Goal: Task Accomplishment & Management: Manage account settings

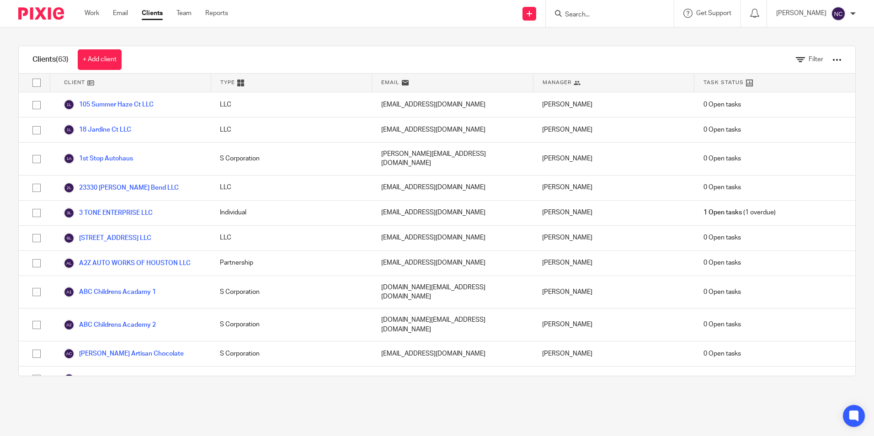
click at [564, 19] on input "Search" at bounding box center [605, 15] width 82 height 8
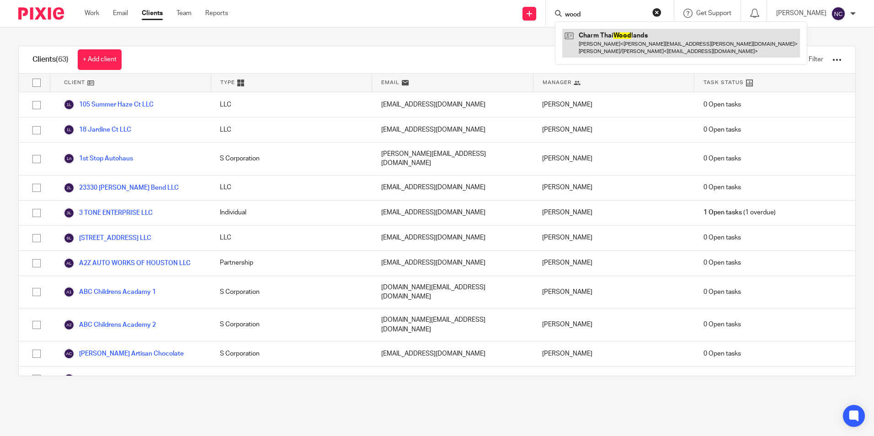
type input "wood"
click at [579, 34] on link at bounding box center [682, 43] width 238 height 28
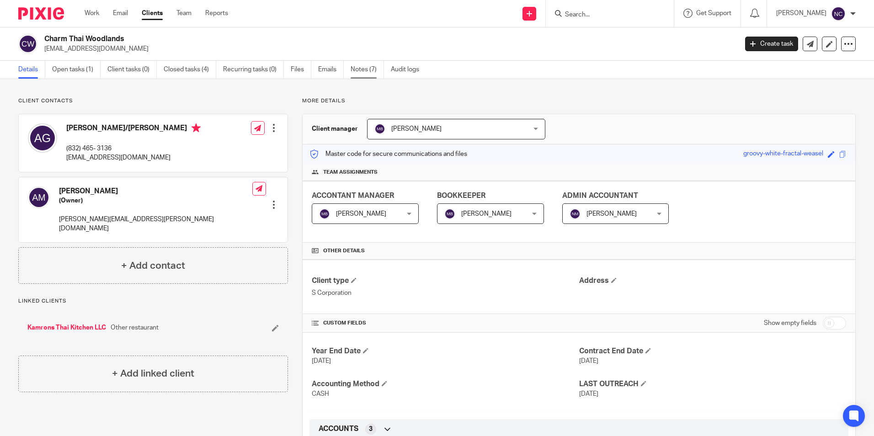
click at [358, 65] on link "Notes (7)" at bounding box center [367, 70] width 33 height 18
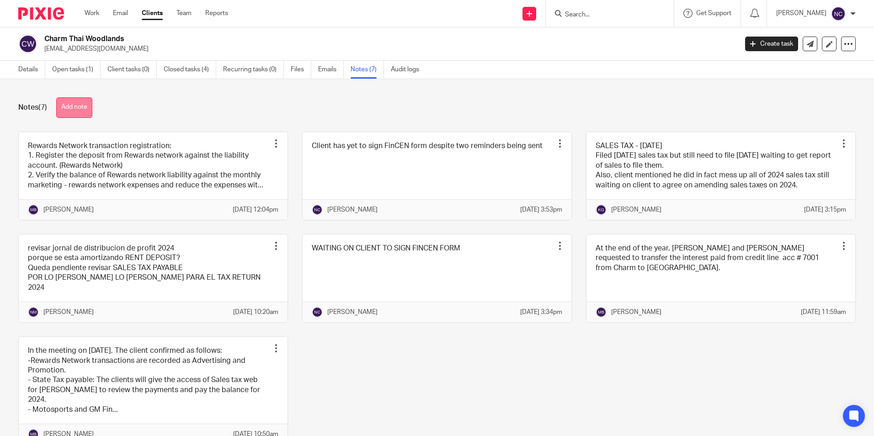
click at [86, 104] on button "Add note" at bounding box center [74, 107] width 36 height 21
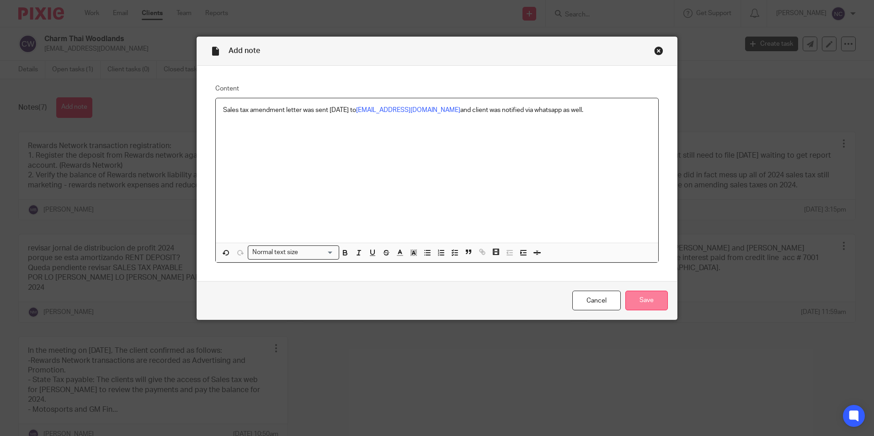
click at [644, 300] on input "Save" at bounding box center [647, 301] width 43 height 20
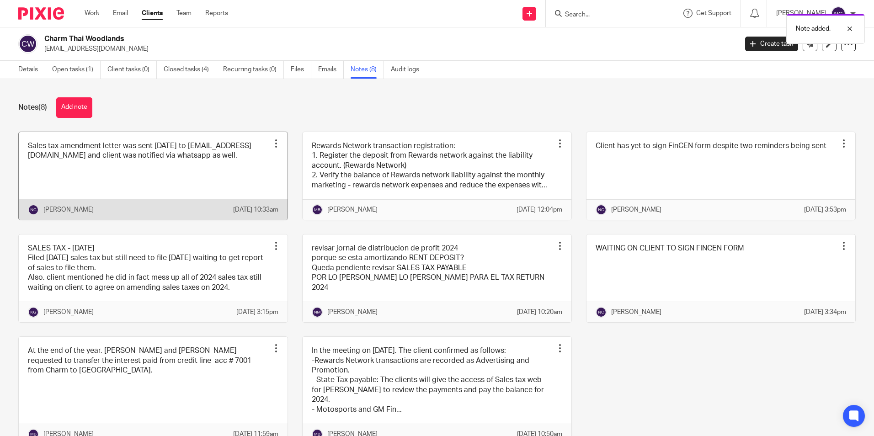
click at [272, 144] on div at bounding box center [276, 143] width 9 height 9
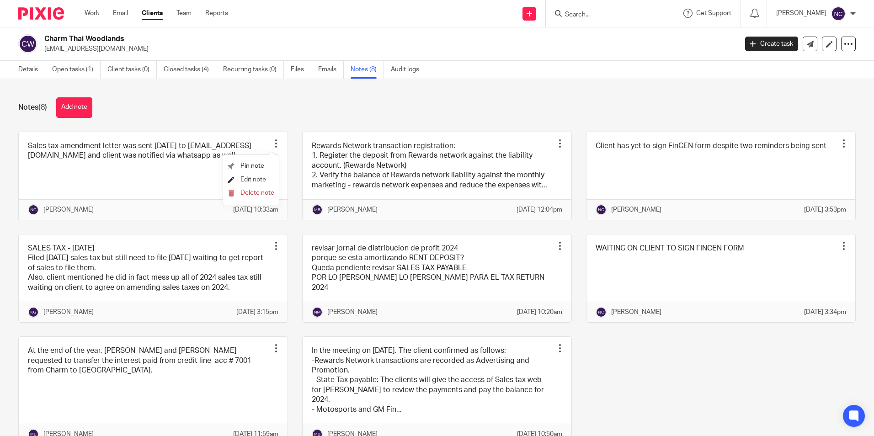
click at [242, 179] on span "Edit note" at bounding box center [254, 180] width 26 height 6
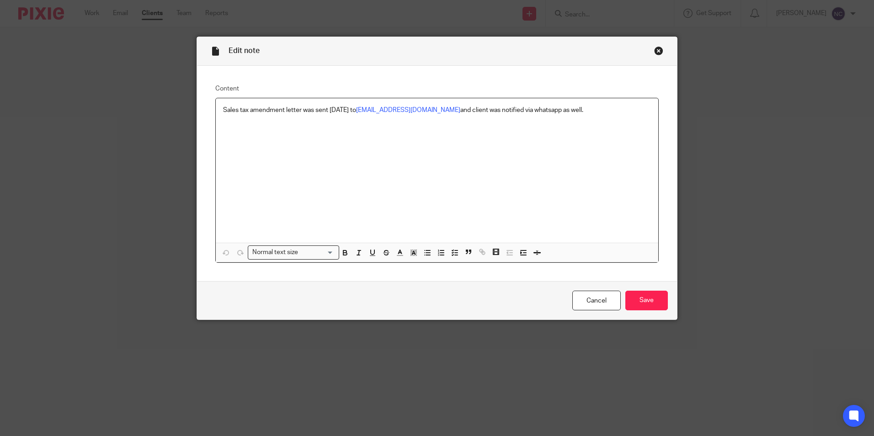
click at [284, 111] on p "Sales tax amendment letter was sent [DATE] to [EMAIL_ADDRESS][DOMAIN_NAME] and …" at bounding box center [437, 110] width 428 height 9
click at [645, 301] on input "Save" at bounding box center [647, 301] width 43 height 20
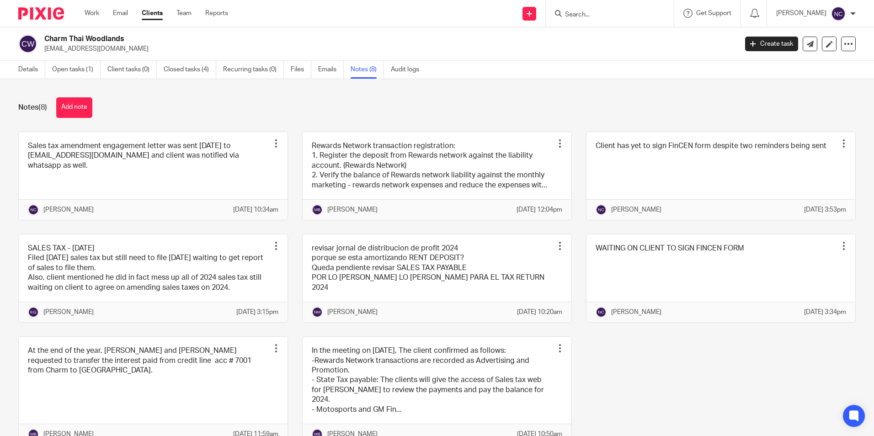
click at [594, 13] on input "Search" at bounding box center [605, 15] width 82 height 8
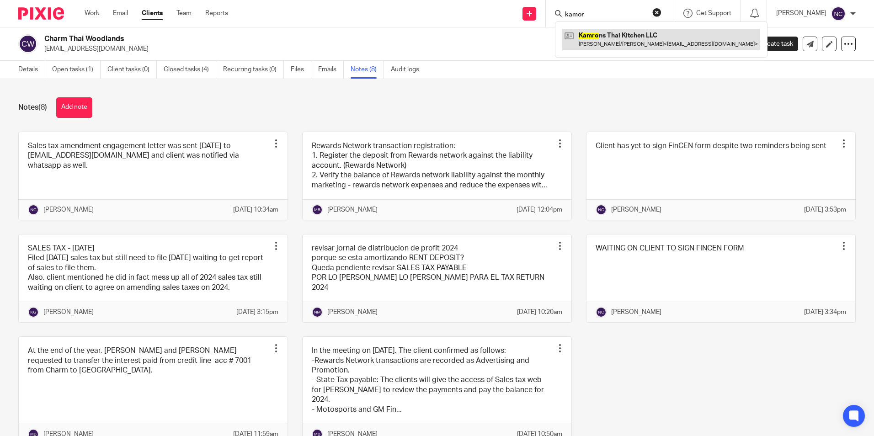
type input "kamor"
click at [621, 43] on link at bounding box center [662, 39] width 198 height 21
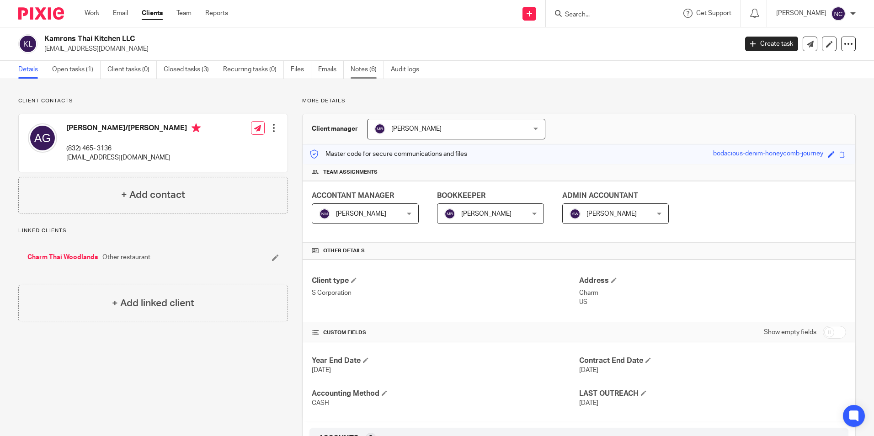
click at [360, 69] on link "Notes (6)" at bounding box center [367, 70] width 33 height 18
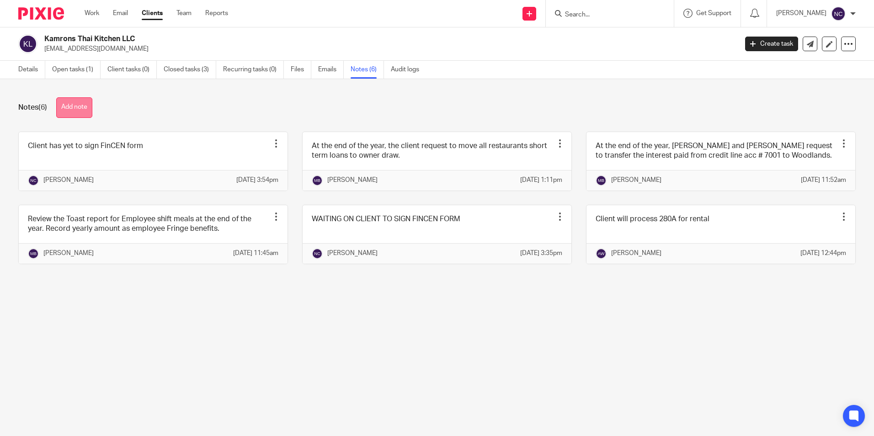
click at [86, 102] on button "Add note" at bounding box center [74, 107] width 36 height 21
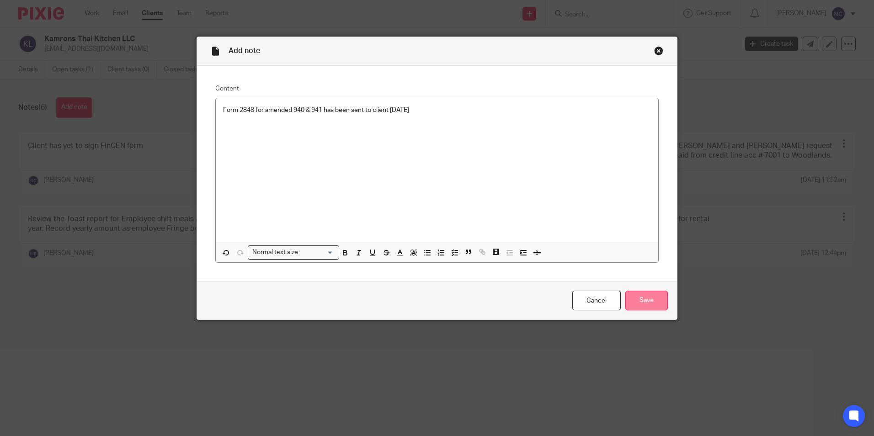
click at [663, 308] on input "Save" at bounding box center [647, 301] width 43 height 20
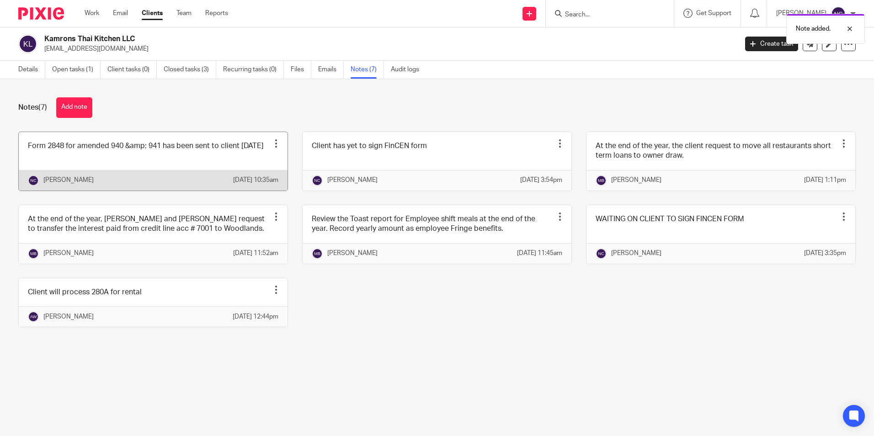
click at [272, 141] on div at bounding box center [276, 143] width 9 height 9
click at [245, 178] on span "Edit note" at bounding box center [254, 180] width 26 height 6
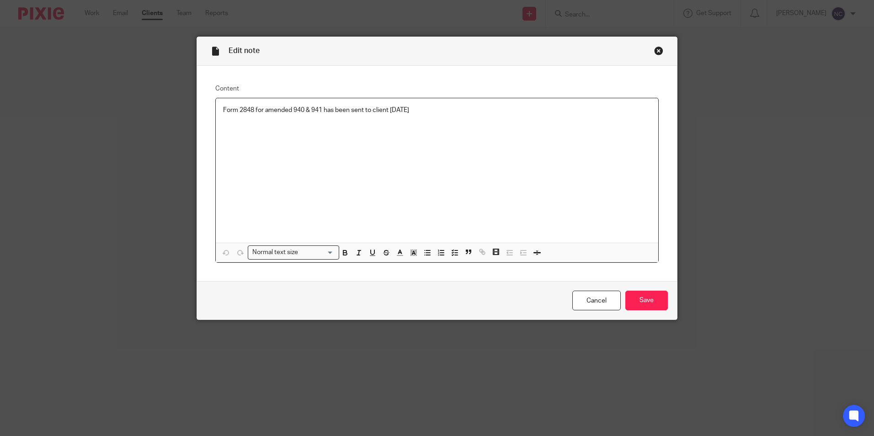
click at [388, 114] on p "Form 2848 for amended 940 & 941 has been sent to client [DATE]" at bounding box center [437, 110] width 428 height 9
click at [636, 300] on input "Save" at bounding box center [647, 301] width 43 height 20
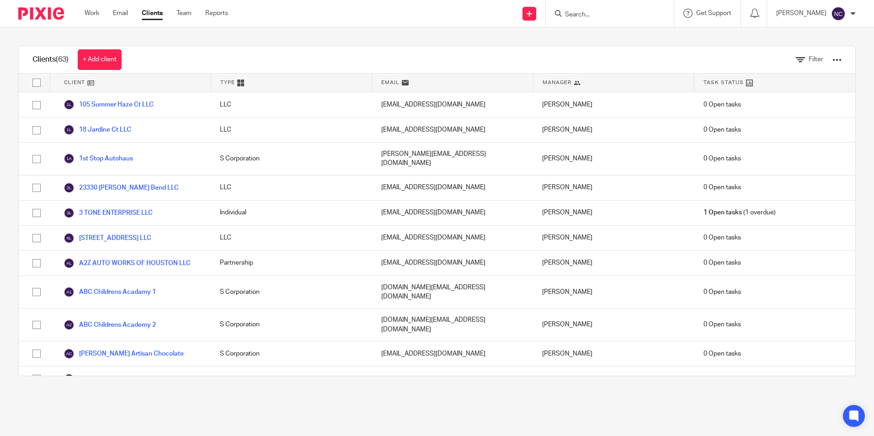
click at [629, 10] on form at bounding box center [612, 13] width 97 height 11
click at [621, 19] on input "Search" at bounding box center [605, 15] width 82 height 8
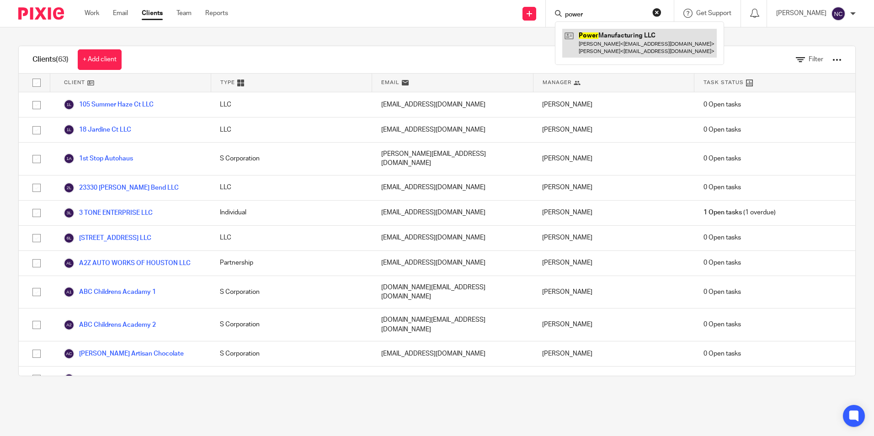
type input "power"
click at [612, 49] on link at bounding box center [640, 43] width 155 height 28
